Goal: Contribute content

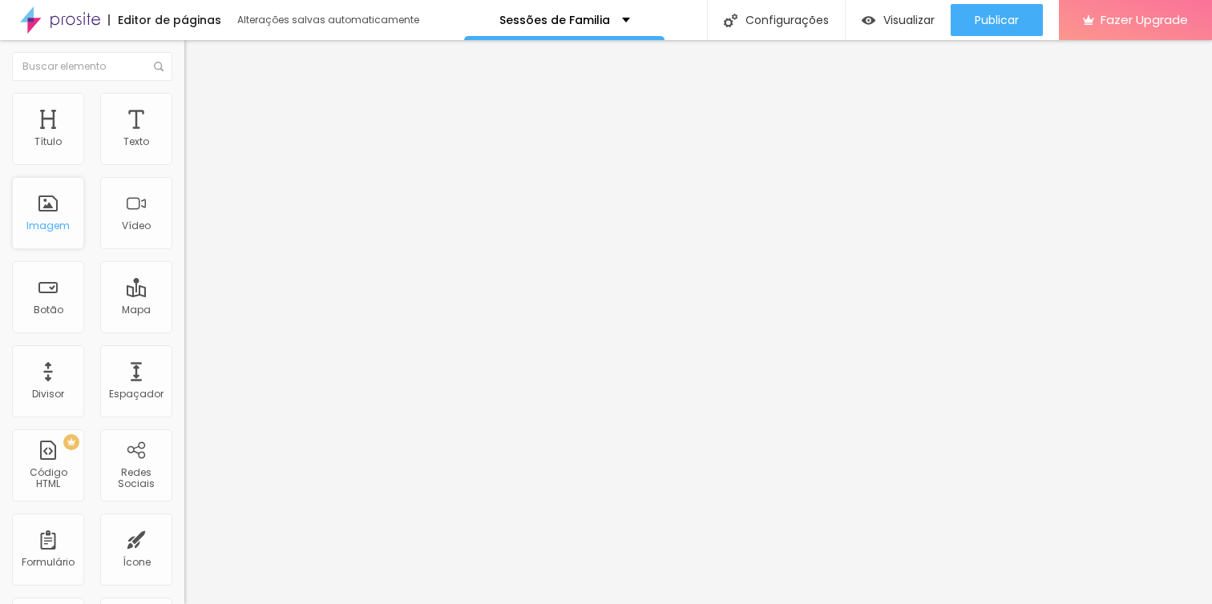
click at [48, 209] on div "Imagem" at bounding box center [48, 213] width 72 height 72
click at [126, 128] on div "Texto" at bounding box center [136, 129] width 72 height 72
click at [42, 211] on div "Imagem" at bounding box center [48, 213] width 72 height 72
click at [184, 138] on span "Adicionar imagem" at bounding box center [235, 131] width 103 height 14
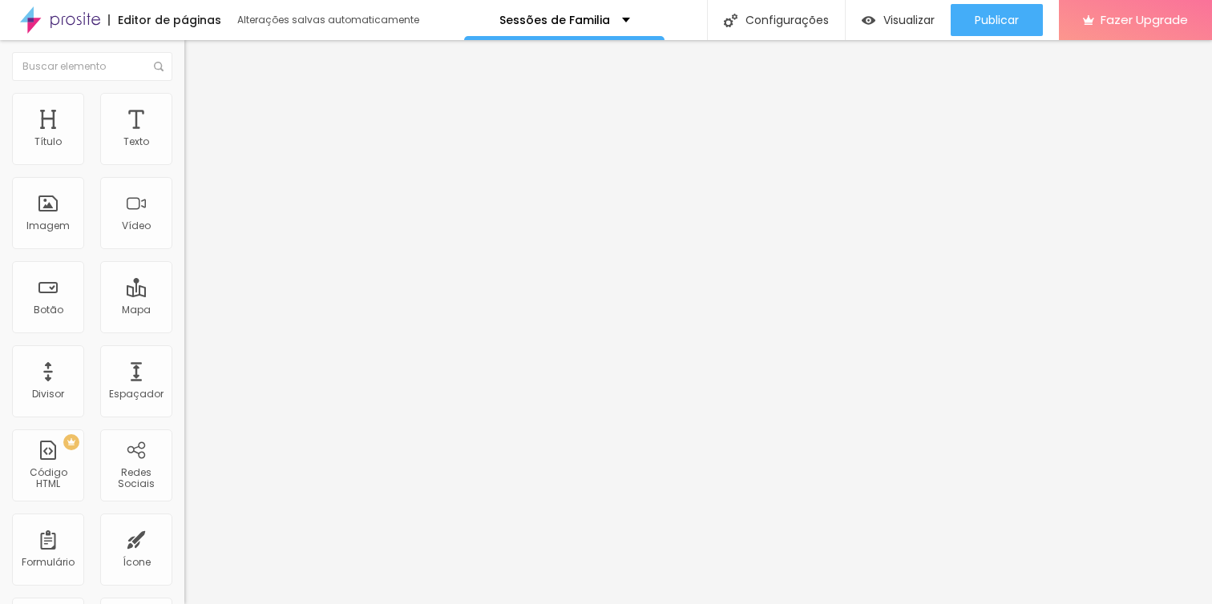
click at [184, 138] on span "Adicionar imagem" at bounding box center [235, 131] width 103 height 14
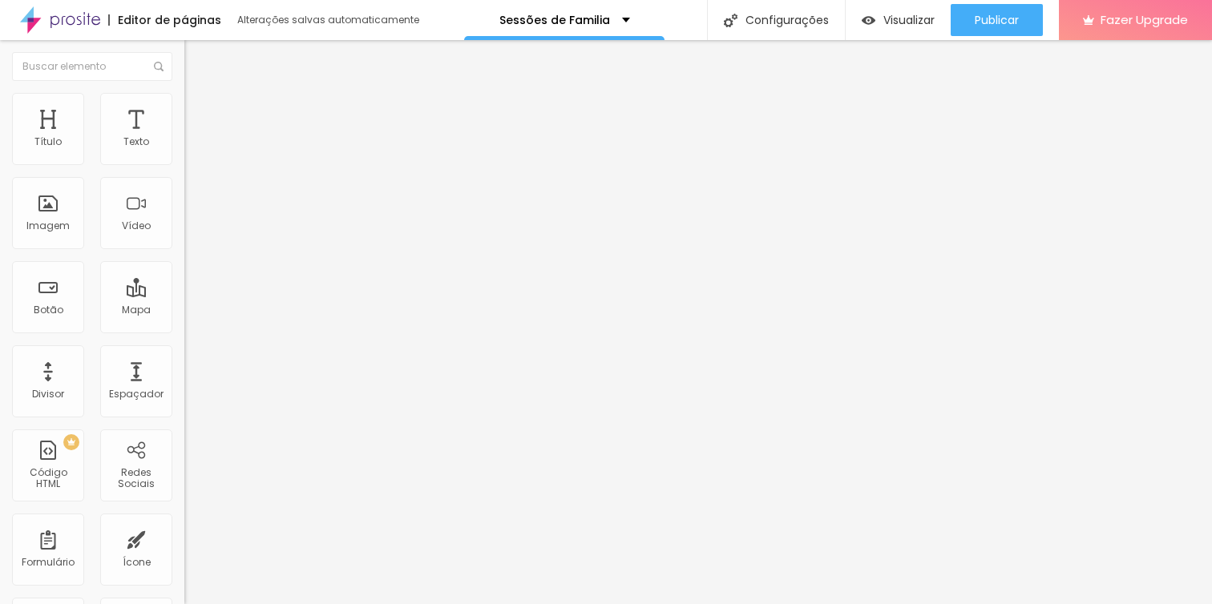
click at [184, 138] on span "Adicionar imagem" at bounding box center [235, 131] width 103 height 14
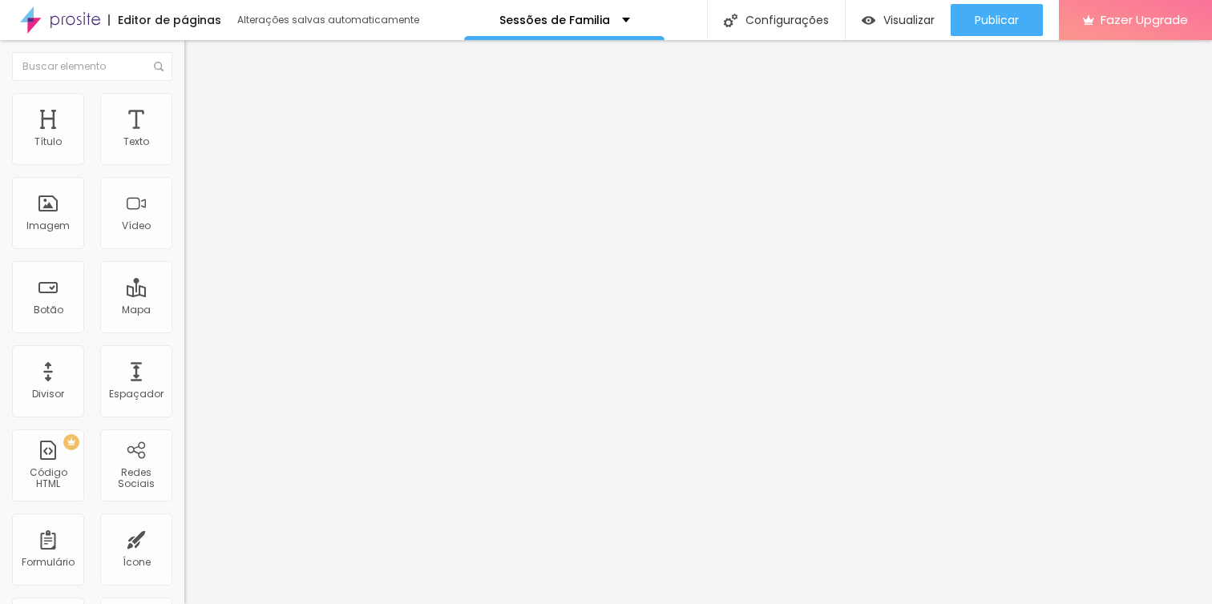
click at [184, 138] on span "Adicionar imagem" at bounding box center [235, 131] width 103 height 14
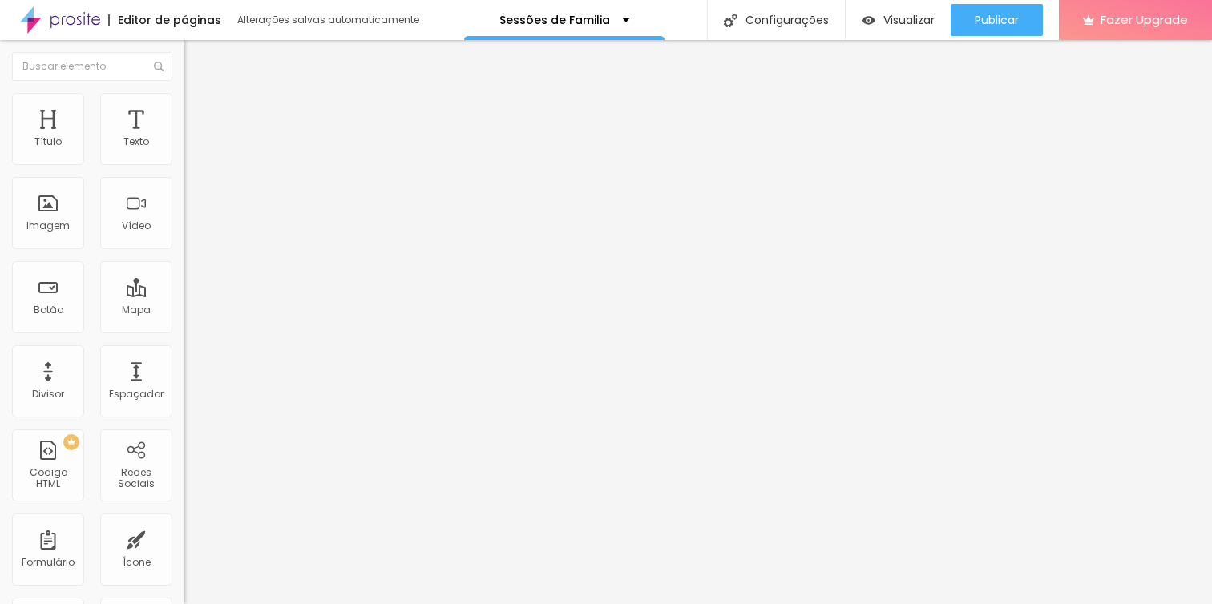
click at [184, 138] on span "Adicionar imagem" at bounding box center [235, 131] width 103 height 14
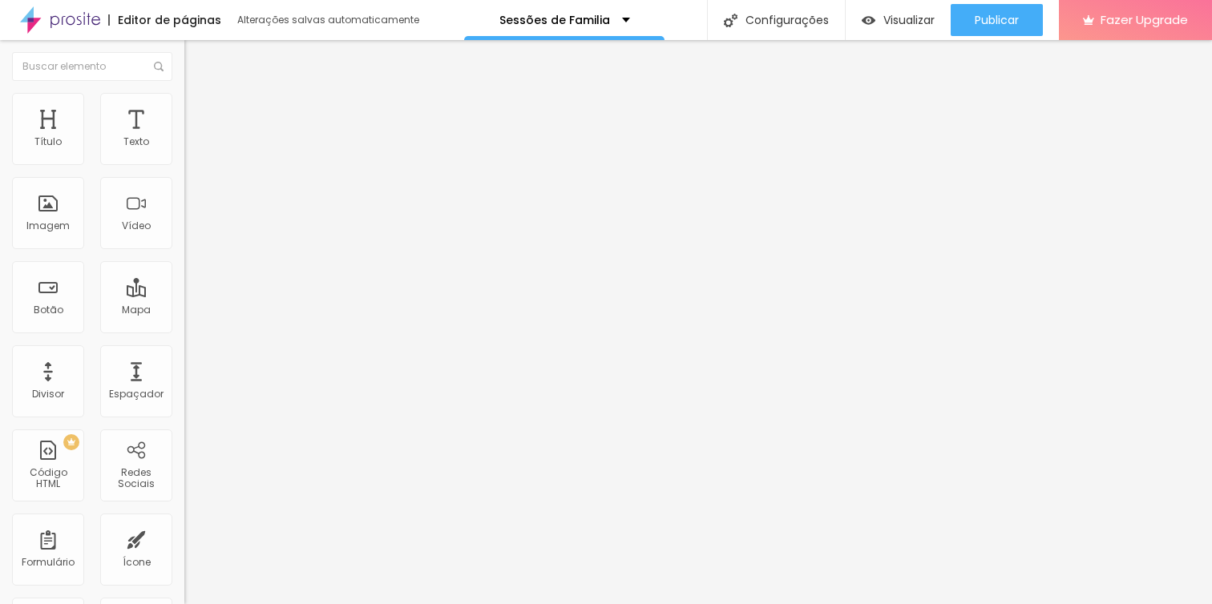
click at [184, 138] on span "Trocar imagem" at bounding box center [227, 131] width 87 height 14
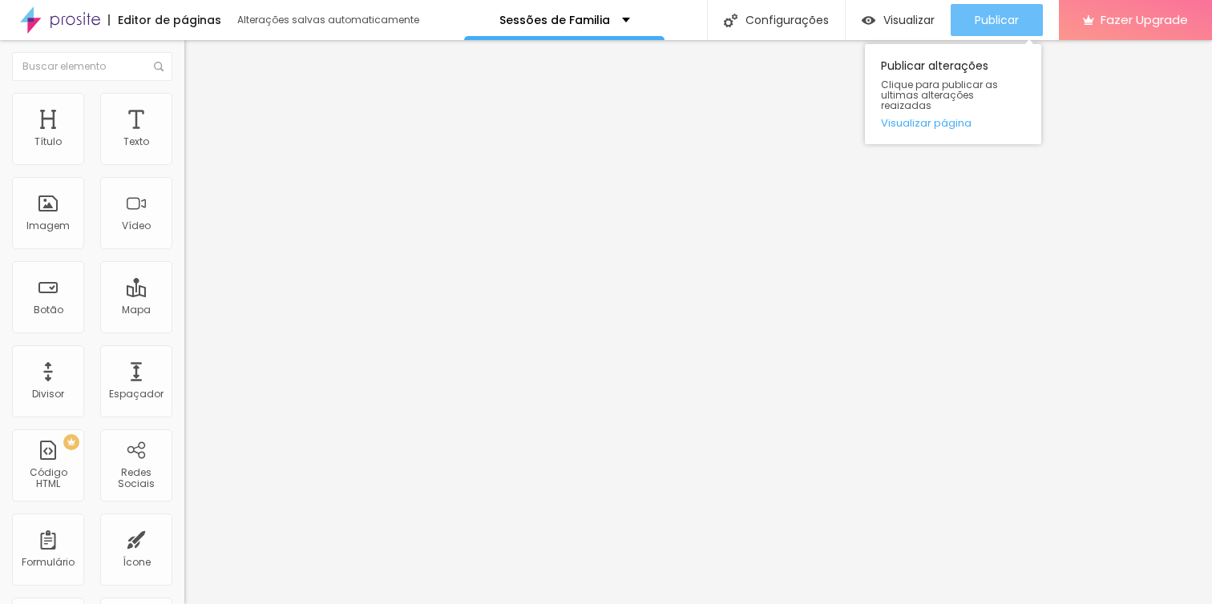
click at [984, 18] on span "Publicar" at bounding box center [997, 20] width 44 height 13
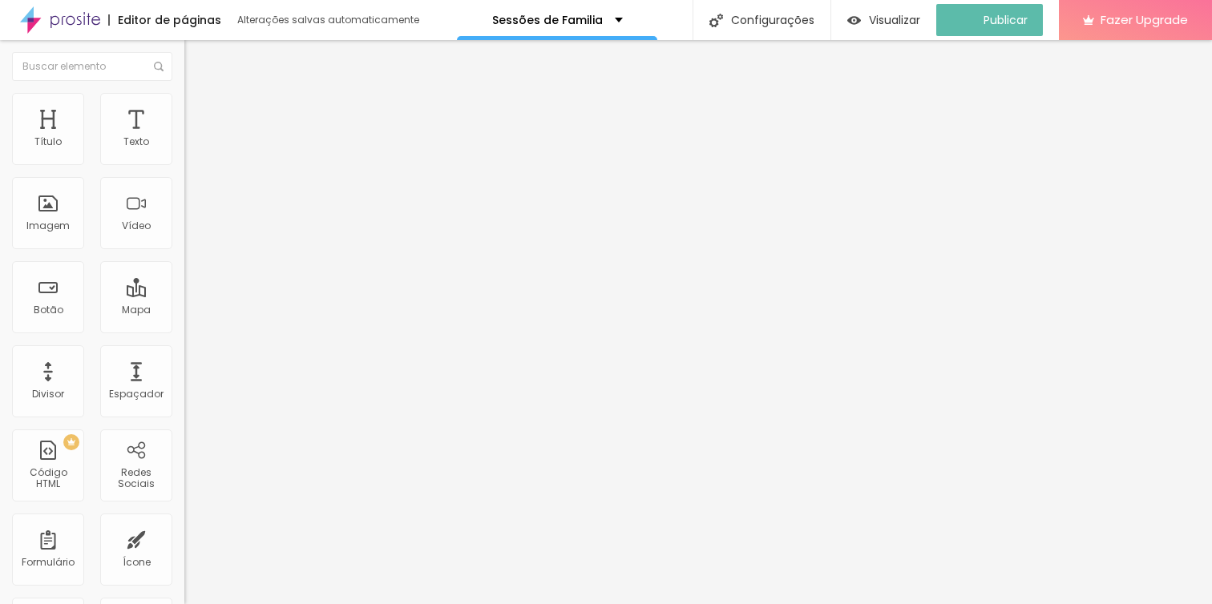
click at [184, 138] on span "Trocar imagem" at bounding box center [227, 131] width 87 height 14
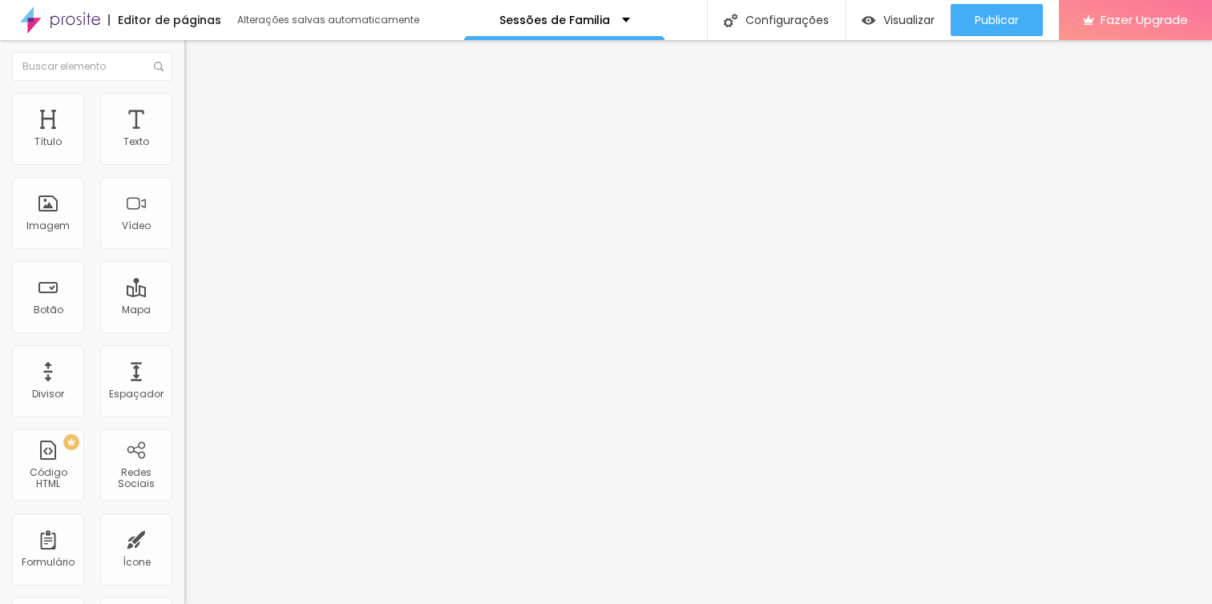
click at [184, 138] on span "Adicionar imagem" at bounding box center [235, 131] width 103 height 14
click at [45, 203] on div "Imagem" at bounding box center [48, 213] width 72 height 72
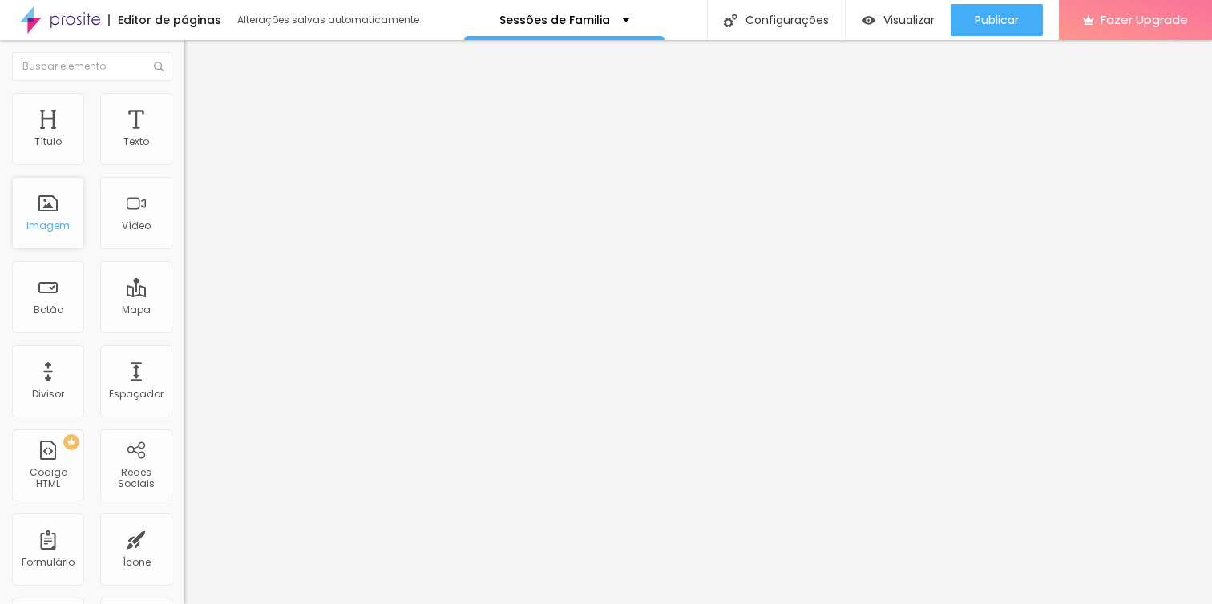
click at [39, 208] on div "Imagem" at bounding box center [48, 213] width 72 height 72
click at [57, 211] on div "Imagem" at bounding box center [48, 213] width 72 height 72
click at [184, 138] on span "Adicionar imagem" at bounding box center [235, 131] width 103 height 14
drag, startPoint x: 306, startPoint y: 227, endPoint x: 329, endPoint y: 230, distance: 23.5
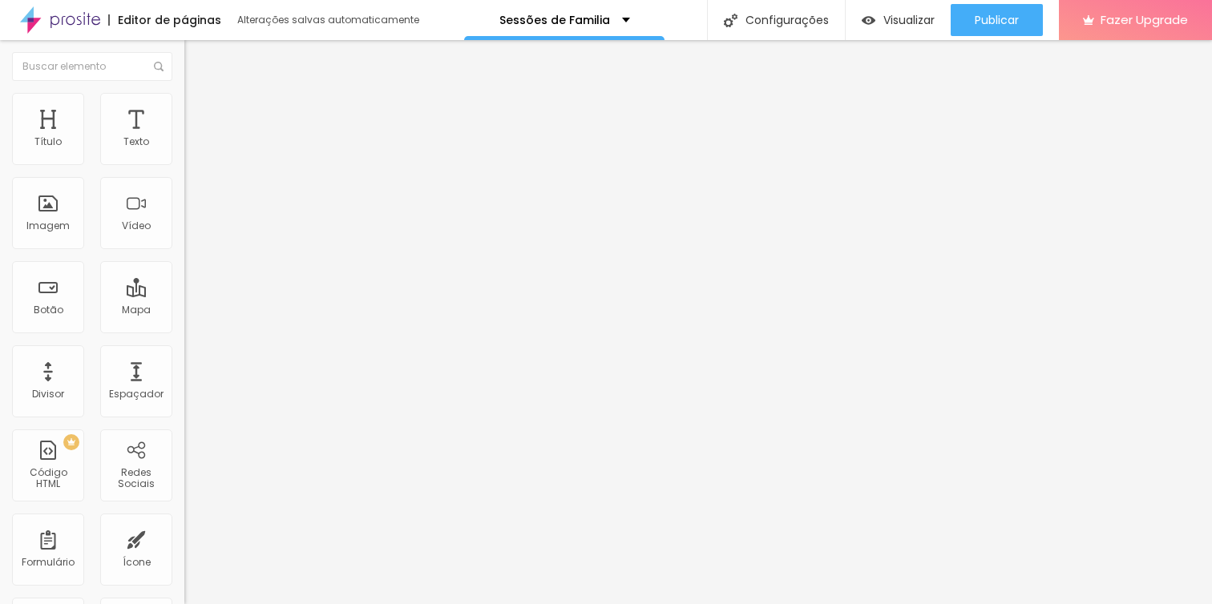
click at [59, 212] on div "Imagem" at bounding box center [48, 213] width 72 height 72
click at [184, 138] on span "Trocar imagem" at bounding box center [227, 131] width 87 height 14
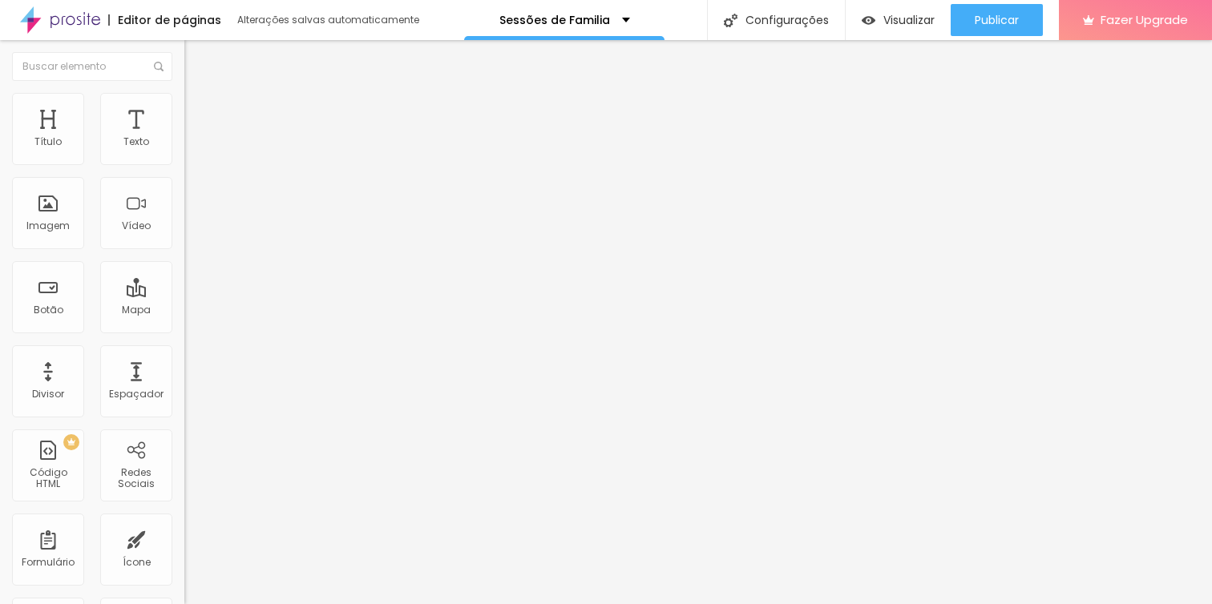
scroll to position [568, 0]
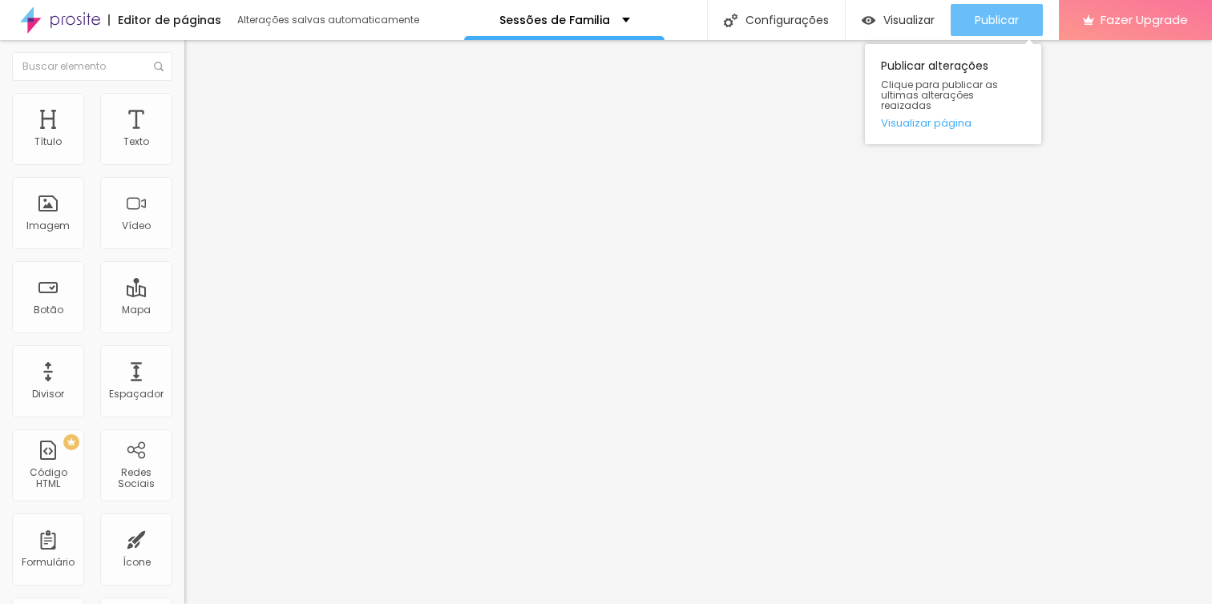
click at [1004, 14] on span "Publicar" at bounding box center [997, 20] width 44 height 13
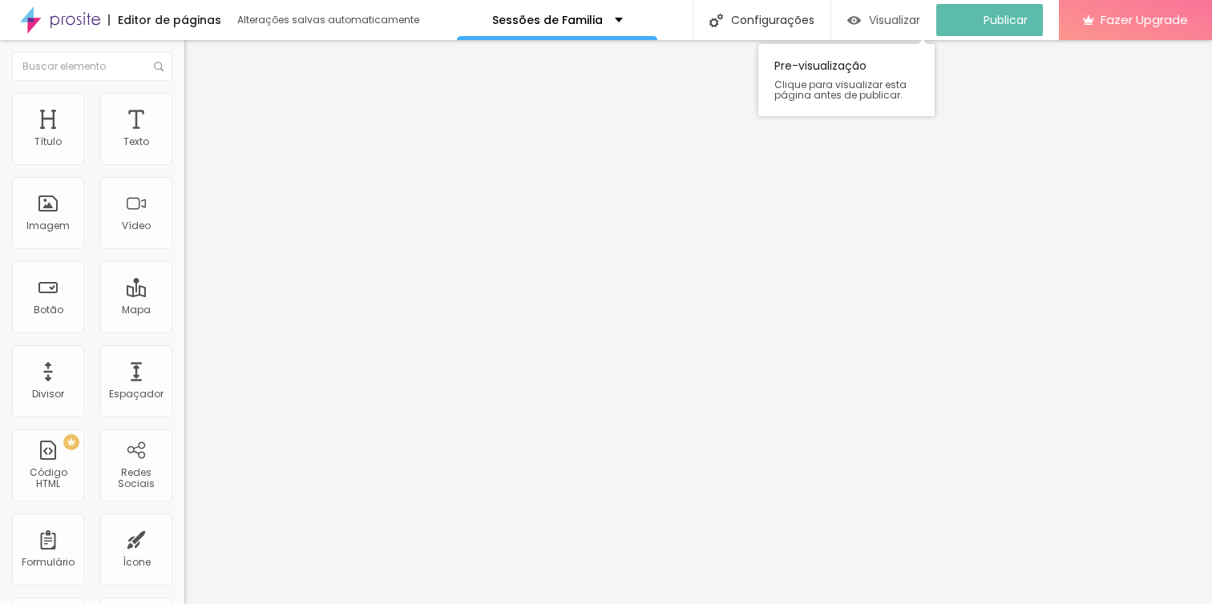
click at [903, 23] on span "Visualizar" at bounding box center [894, 20] width 51 height 13
